Goal: Find contact information: Find contact information

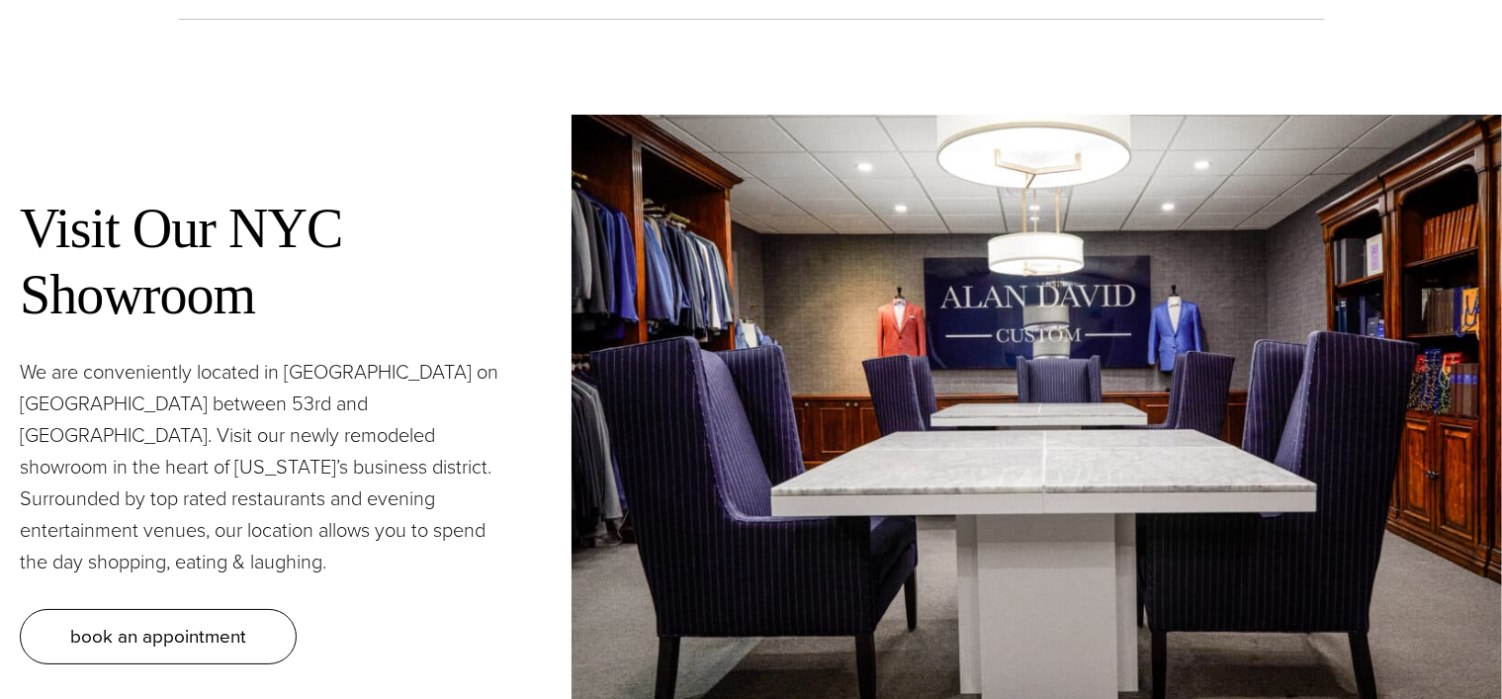
scroll to position [10191, 0]
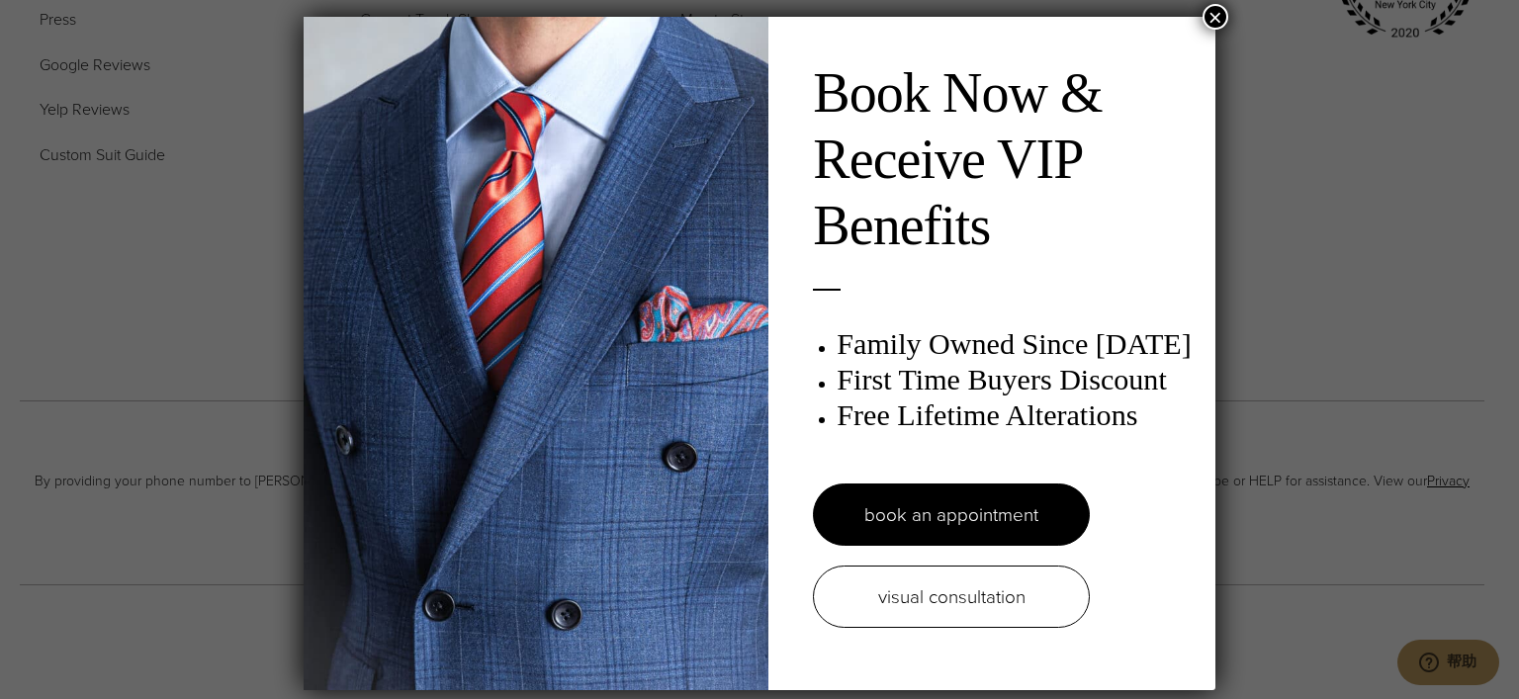
click at [1207, 19] on button "×" at bounding box center [1216, 17] width 26 height 26
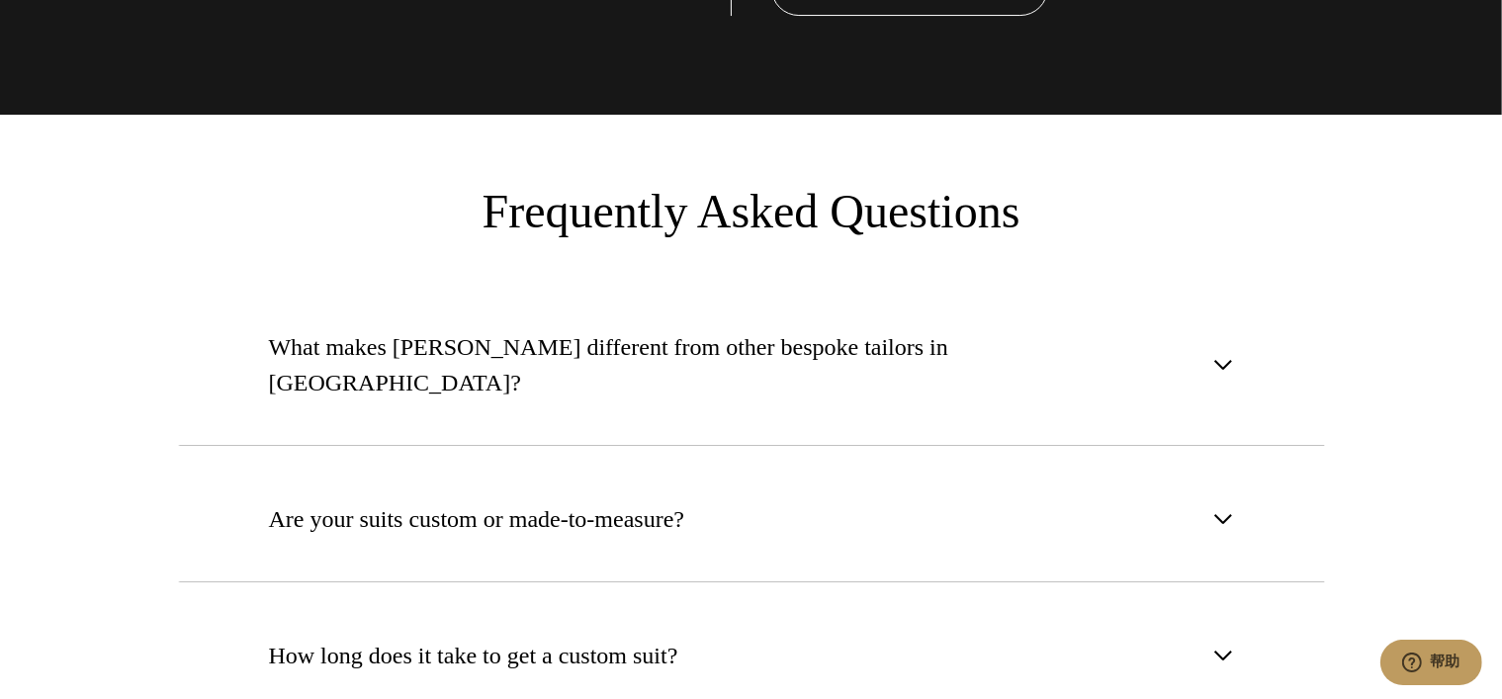
scroll to position [0, 0]
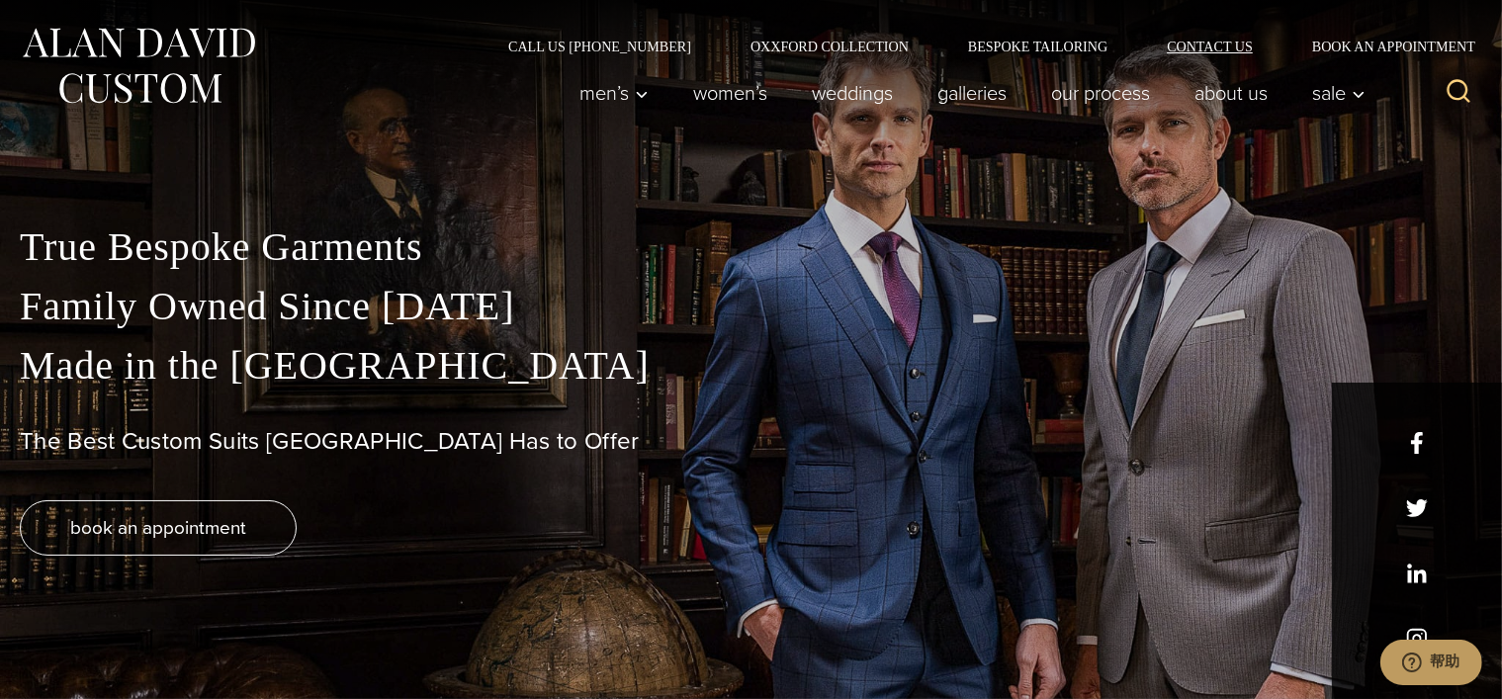
click at [1248, 52] on link "Contact Us" at bounding box center [1209, 47] width 145 height 14
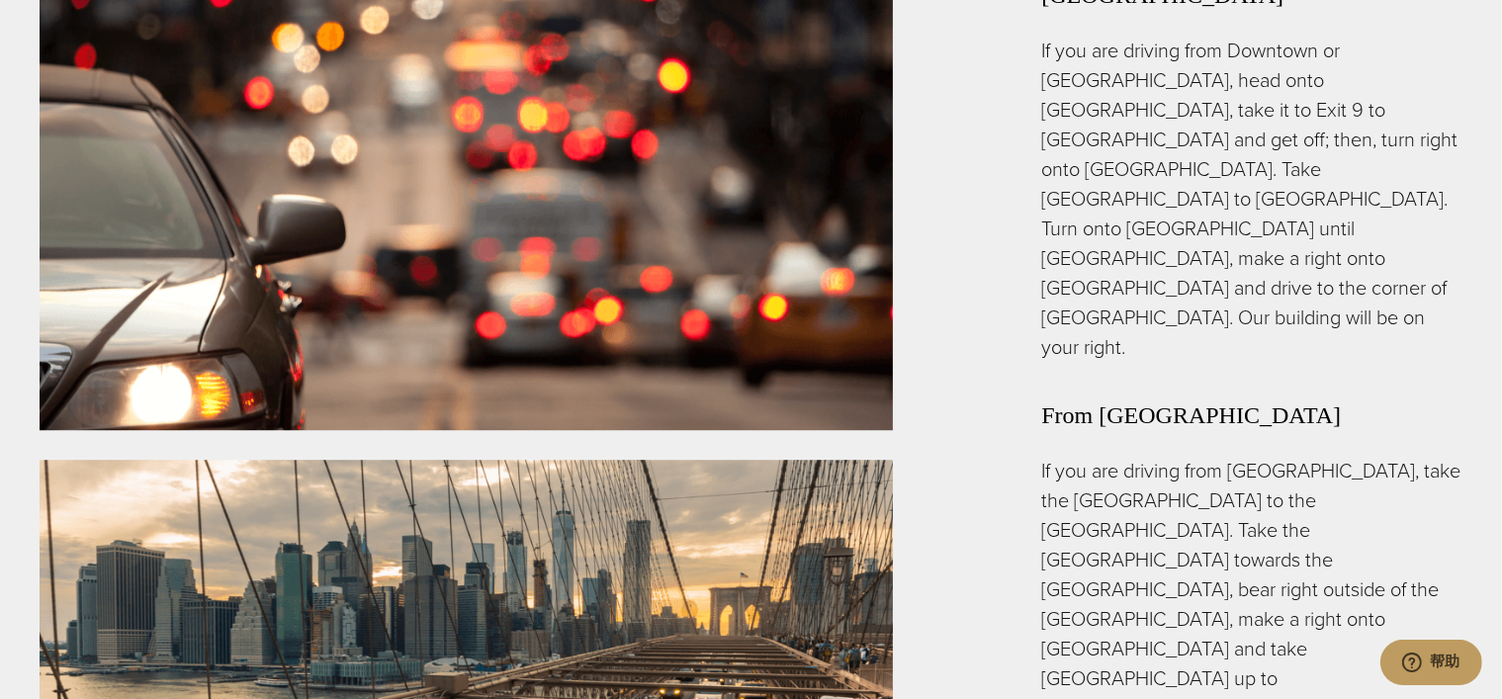
scroll to position [5440, 0]
